Goal: Task Accomplishment & Management: Use online tool/utility

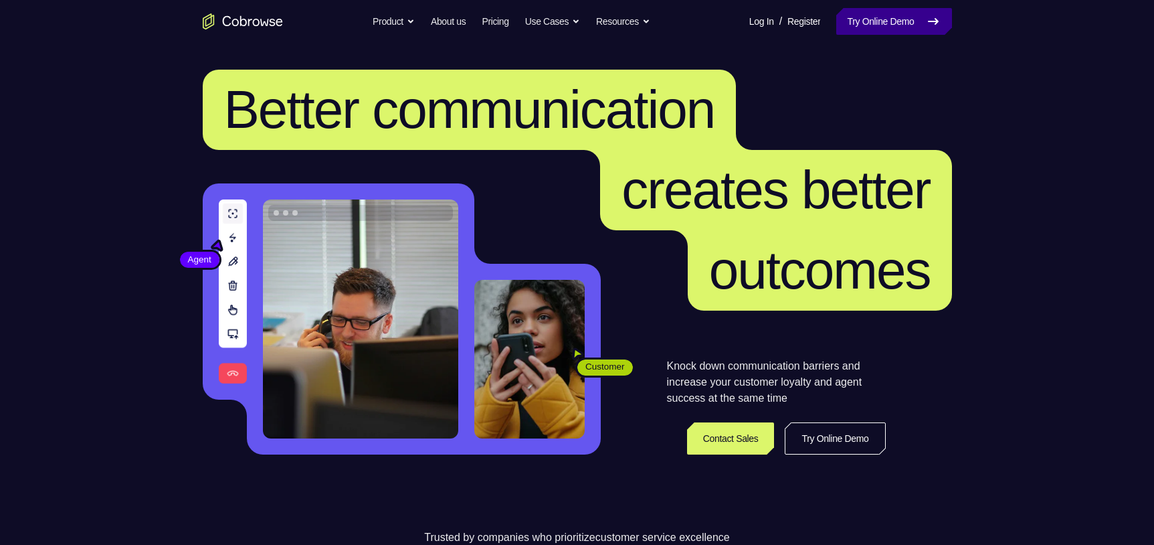
click at [907, 19] on link "Try Online Demo" at bounding box center [893, 21] width 115 height 27
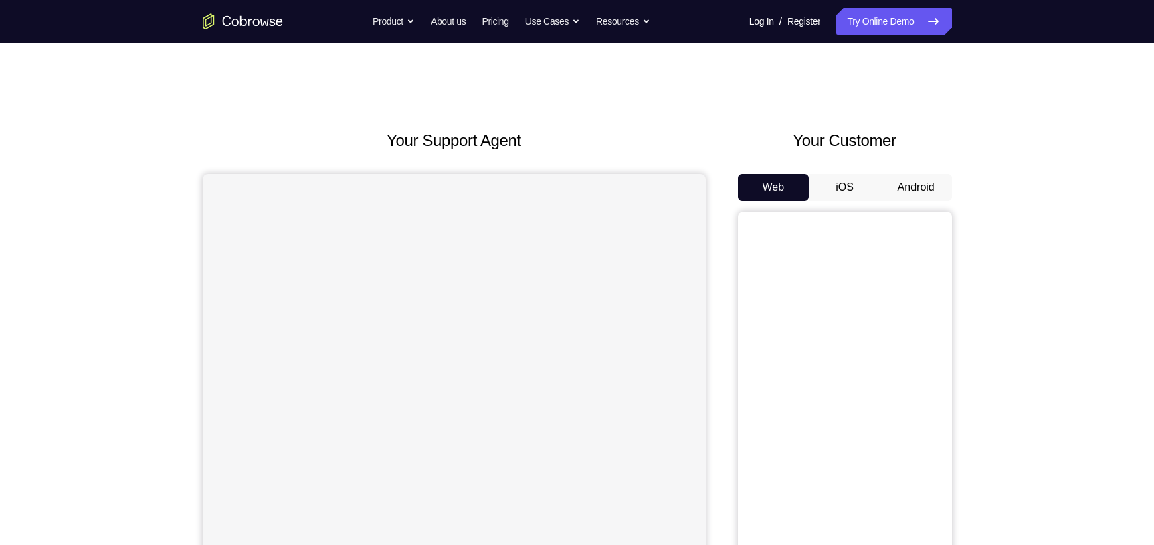
click at [916, 188] on button "Android" at bounding box center [917, 187] width 72 height 27
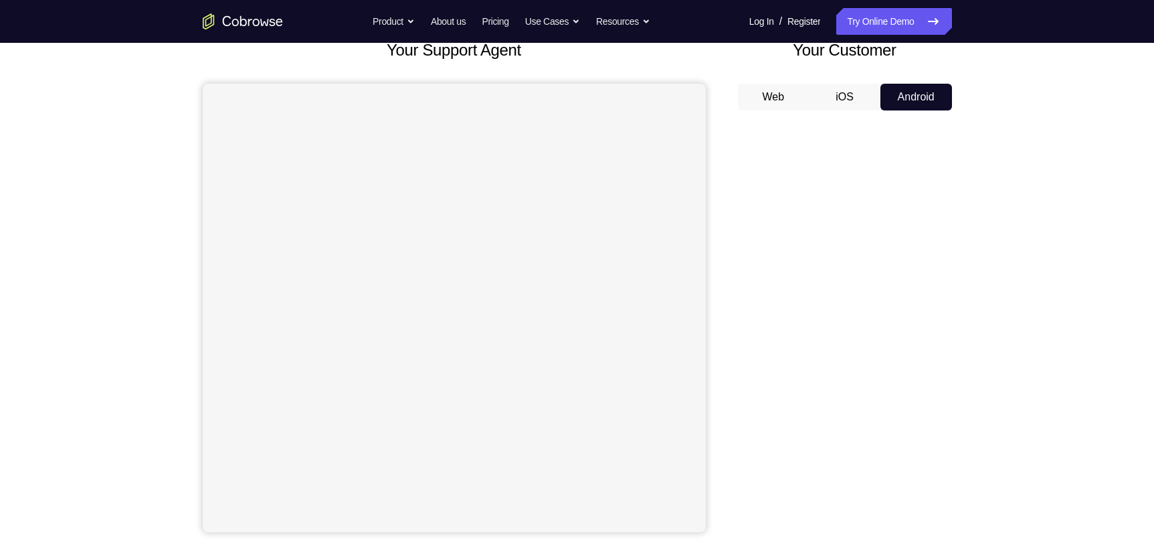
scroll to position [182, 0]
